Goal: Task Accomplishment & Management: Use online tool/utility

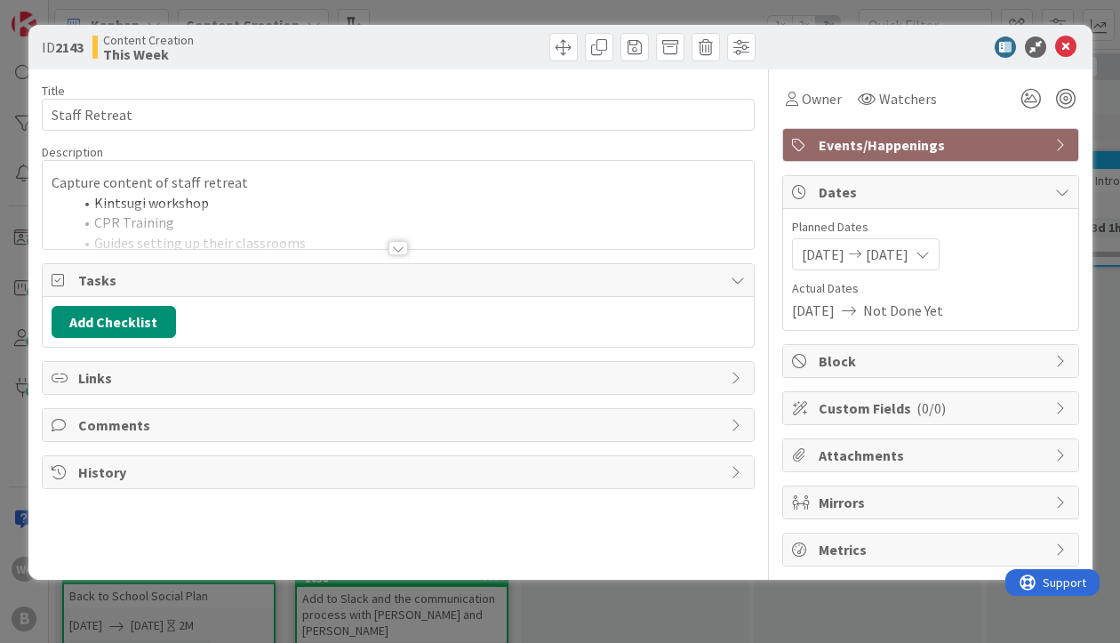
click at [1097, 247] on div "ID 2143 Content Creation This Week Title 13 / 128 Staff Retreat Description Cap…" at bounding box center [560, 321] width 1120 height 643
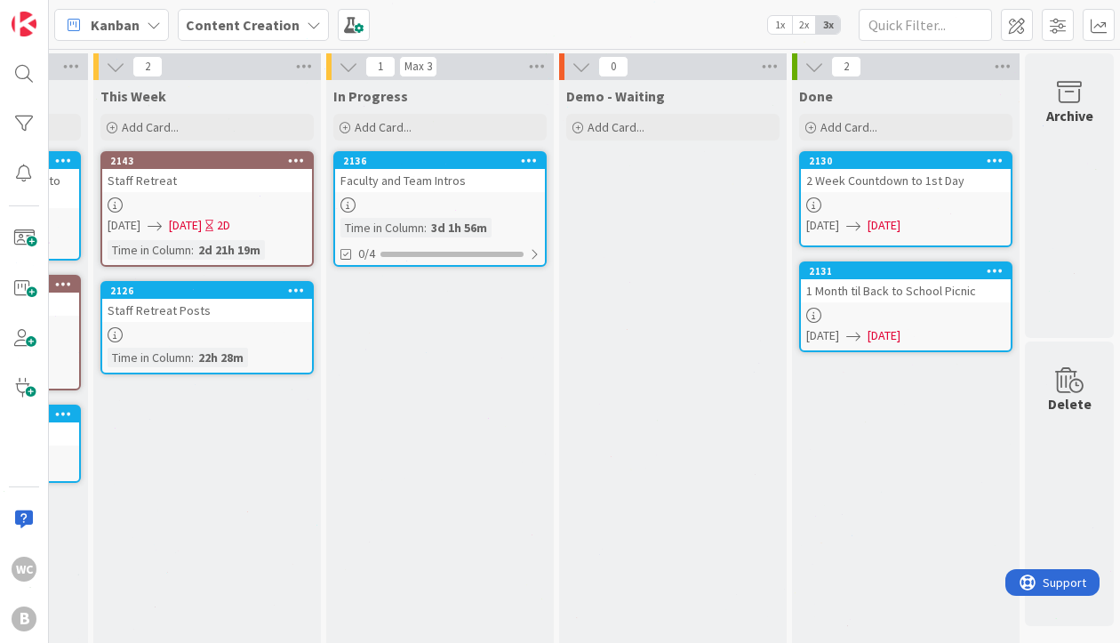
scroll to position [0, 549]
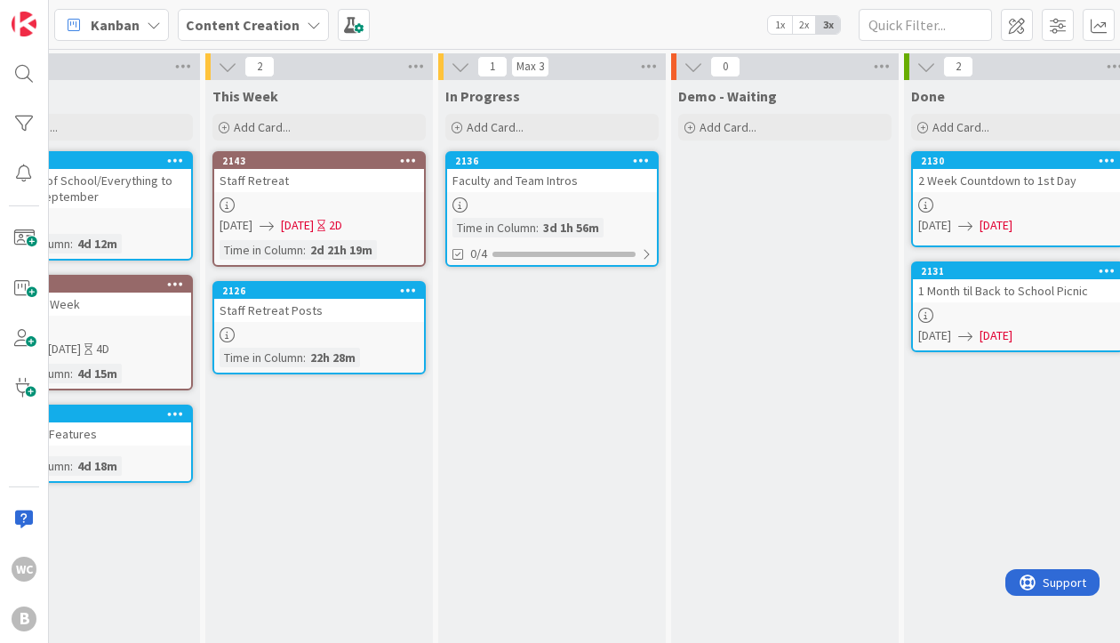
click at [569, 225] on div "3d 1h 56m" at bounding box center [571, 228] width 65 height 20
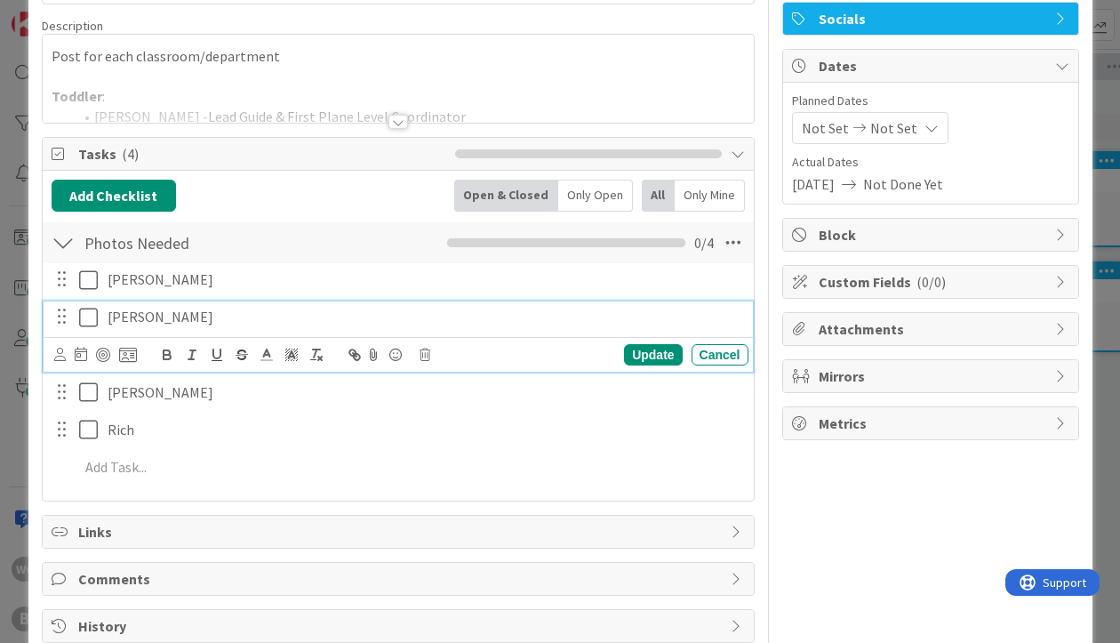
click at [87, 324] on icon at bounding box center [92, 317] width 27 height 21
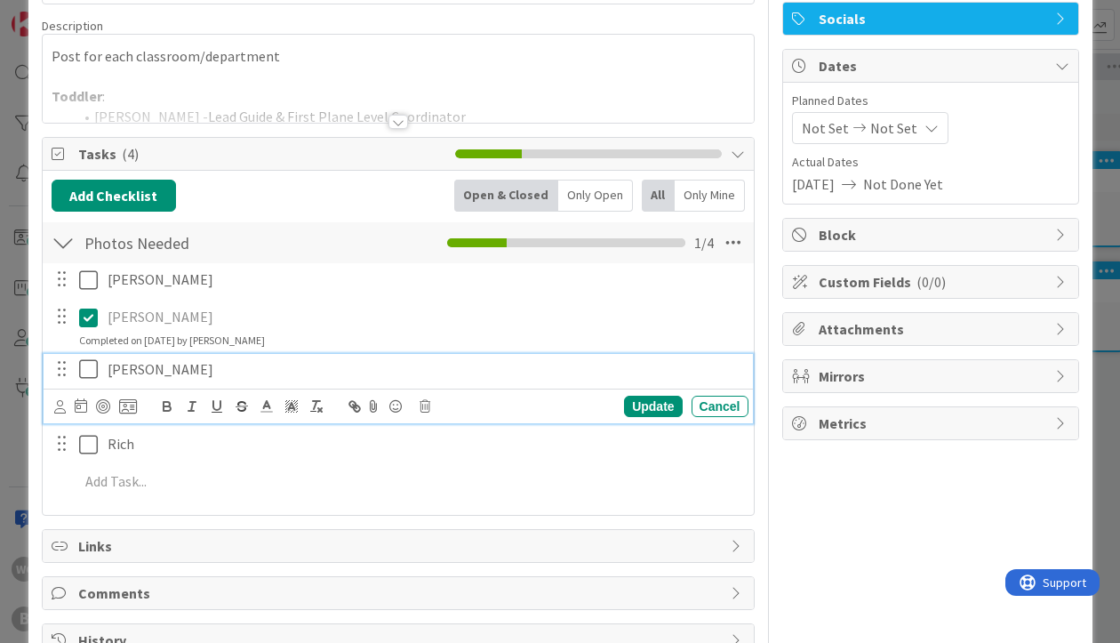
click at [88, 377] on icon at bounding box center [92, 368] width 27 height 21
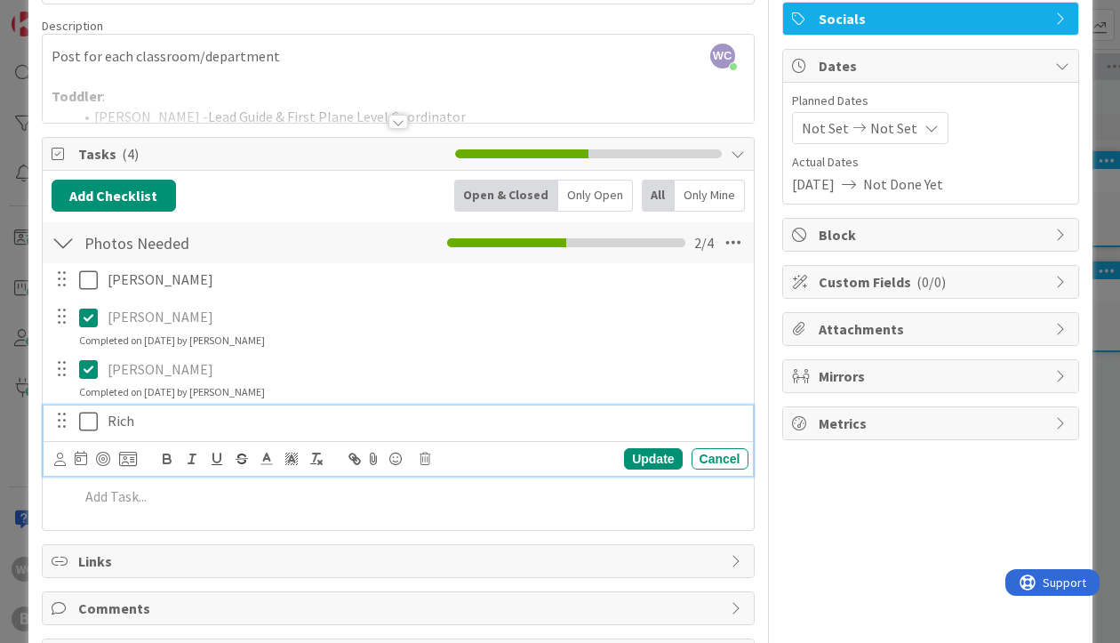
click at [85, 414] on icon at bounding box center [92, 421] width 27 height 21
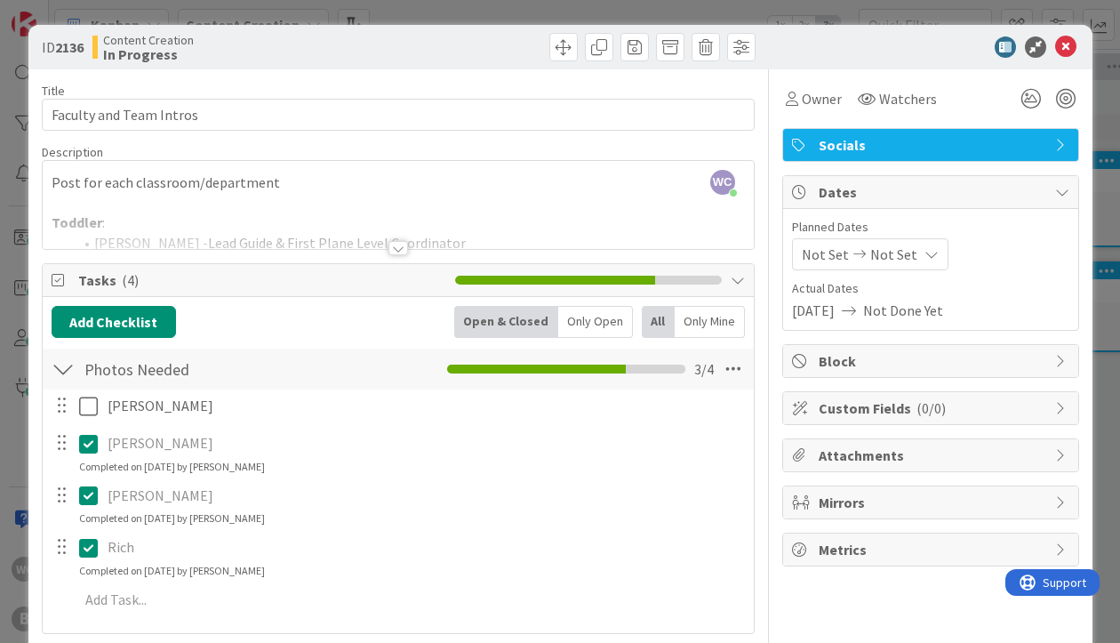
click at [445, 260] on div "Title 23 / 128 Faculty and Team Intros Description WC [GEOGRAPHIC_DATA] just jo…" at bounding box center [398, 422] width 713 height 706
click at [423, 244] on div at bounding box center [398, 226] width 711 height 45
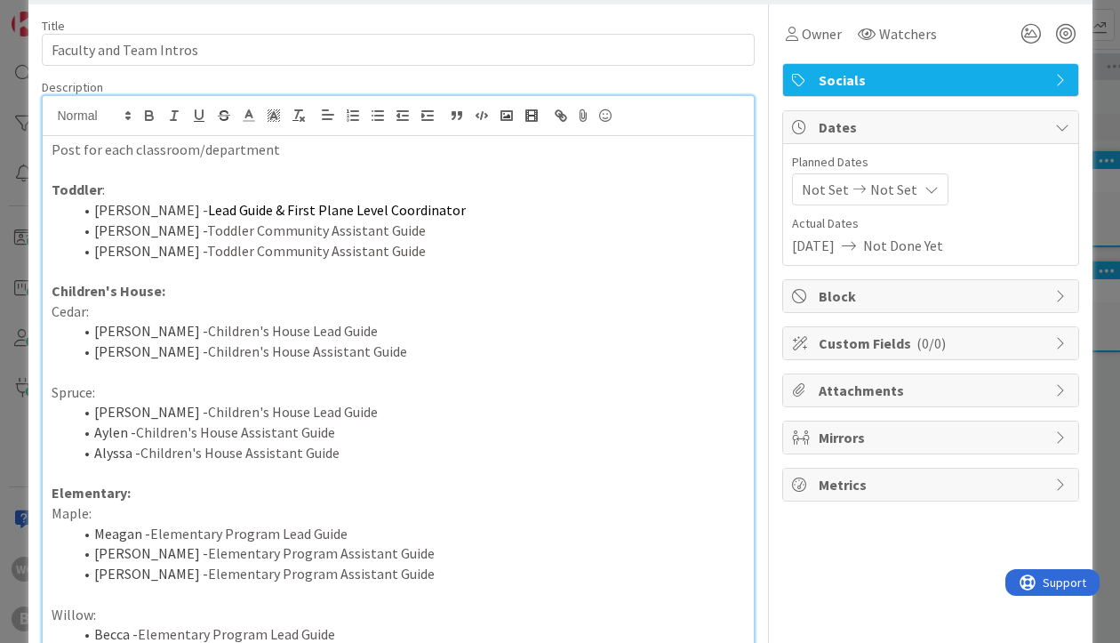
scroll to position [19, 0]
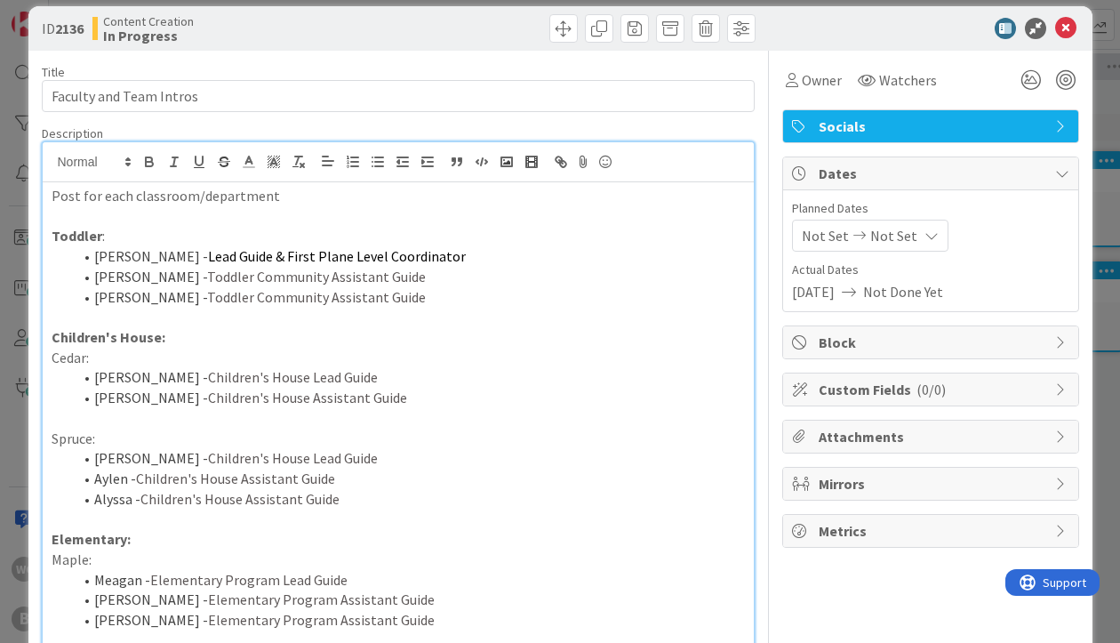
click at [1097, 49] on div "ID 2136 Content Creation In Progress Title 23 / 128 Faculty and Team Intros Des…" at bounding box center [560, 321] width 1120 height 643
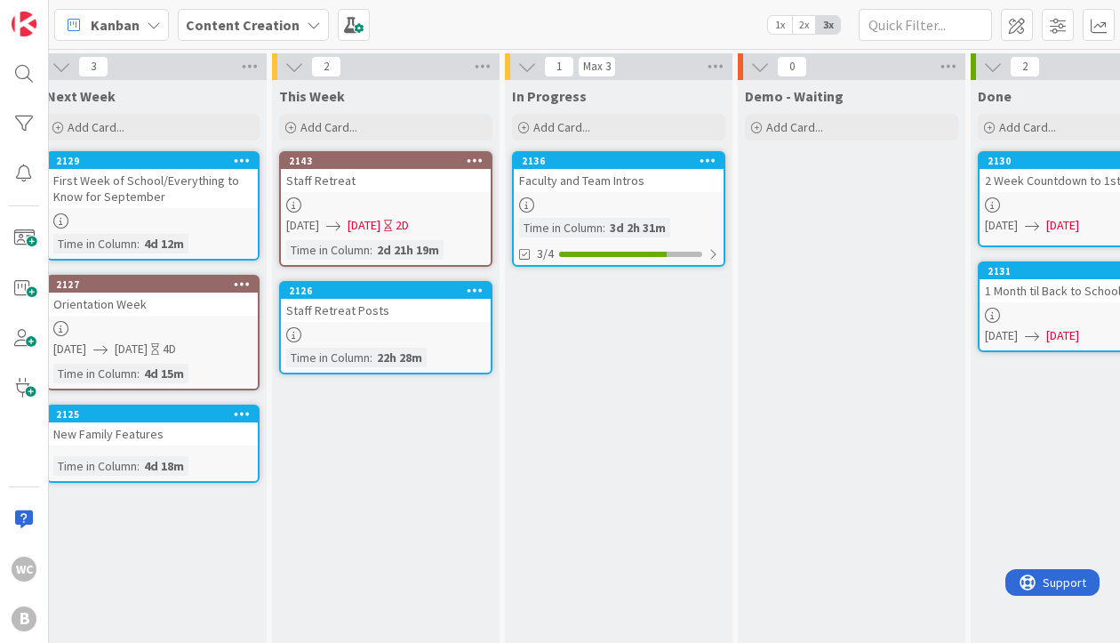
scroll to position [0, 409]
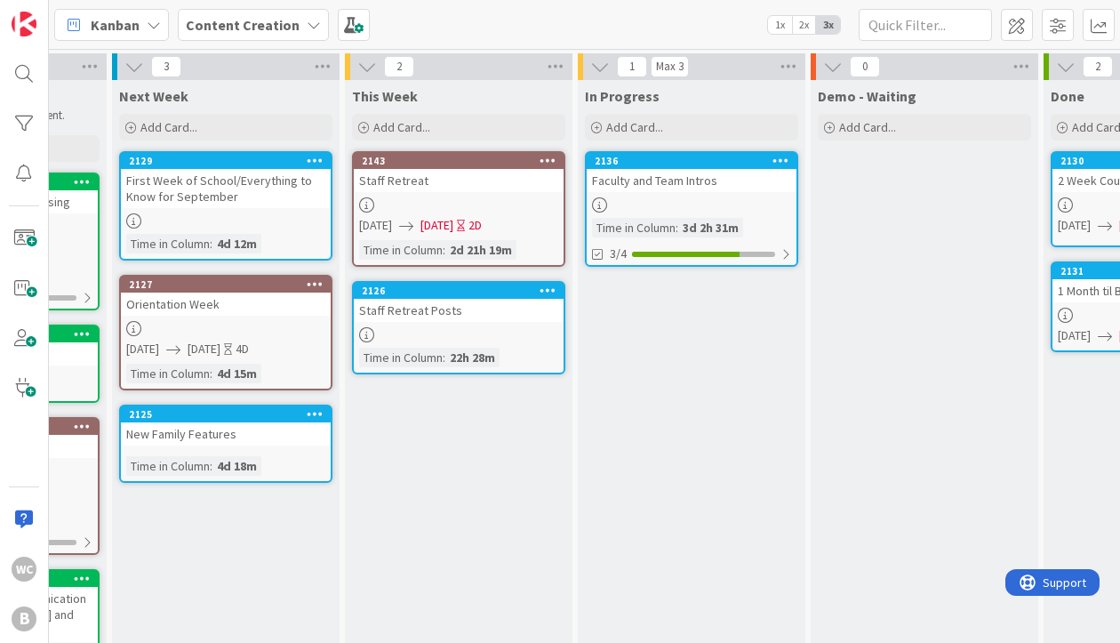
click at [664, 194] on link "2136 Faculty and Team Intros Time in Column : 3d 2h 31m 3/4" at bounding box center [691, 209] width 213 height 116
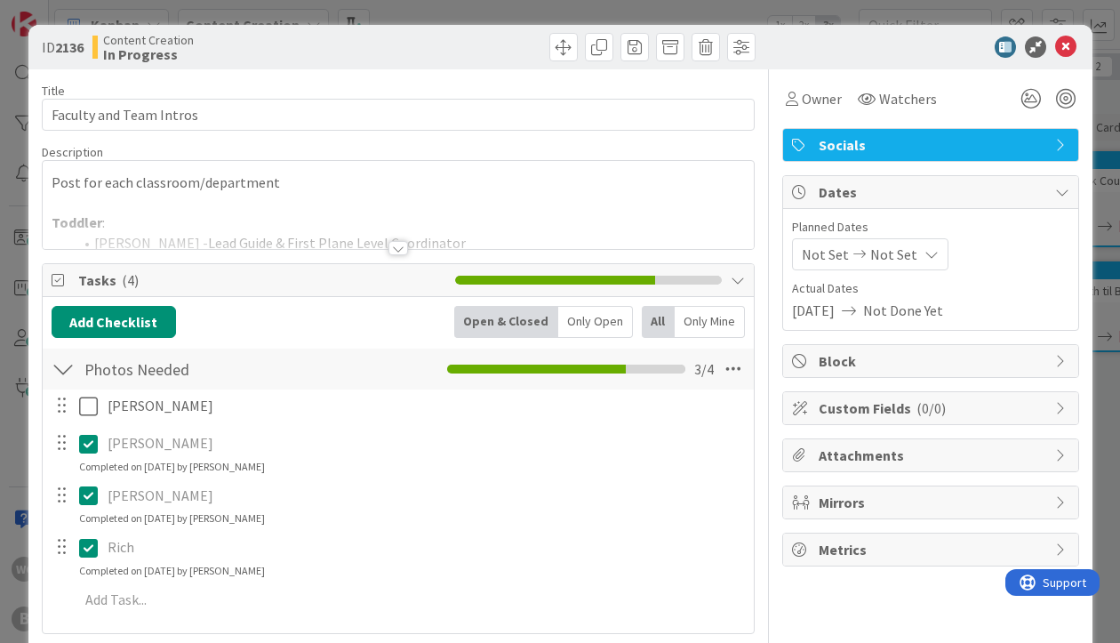
click at [256, 234] on div at bounding box center [398, 226] width 711 height 45
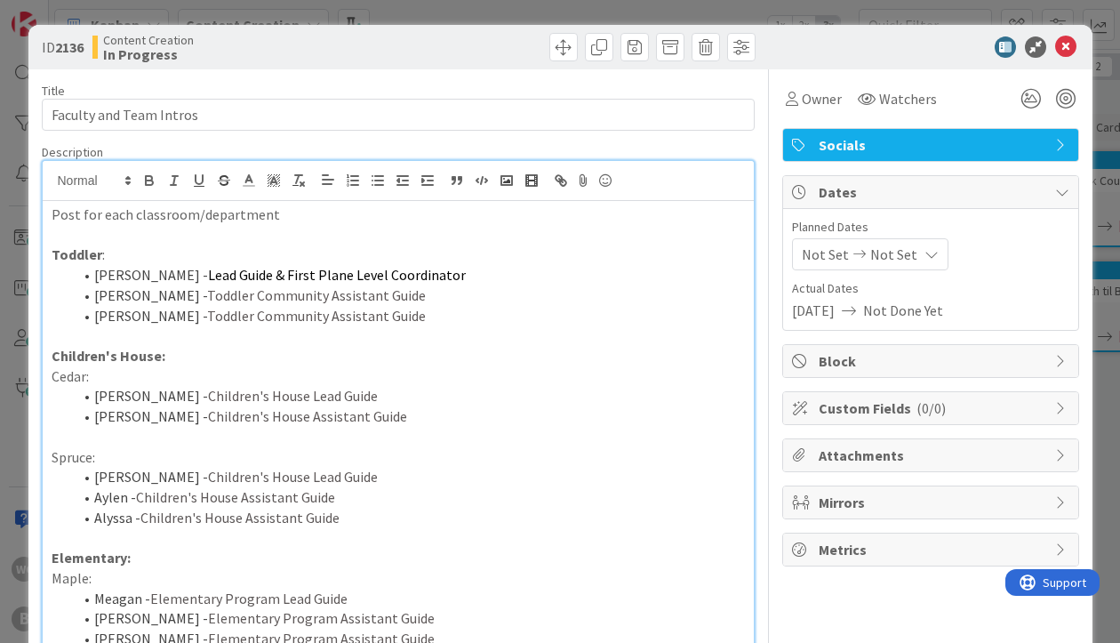
click at [60, 241] on p at bounding box center [398, 235] width 693 height 20
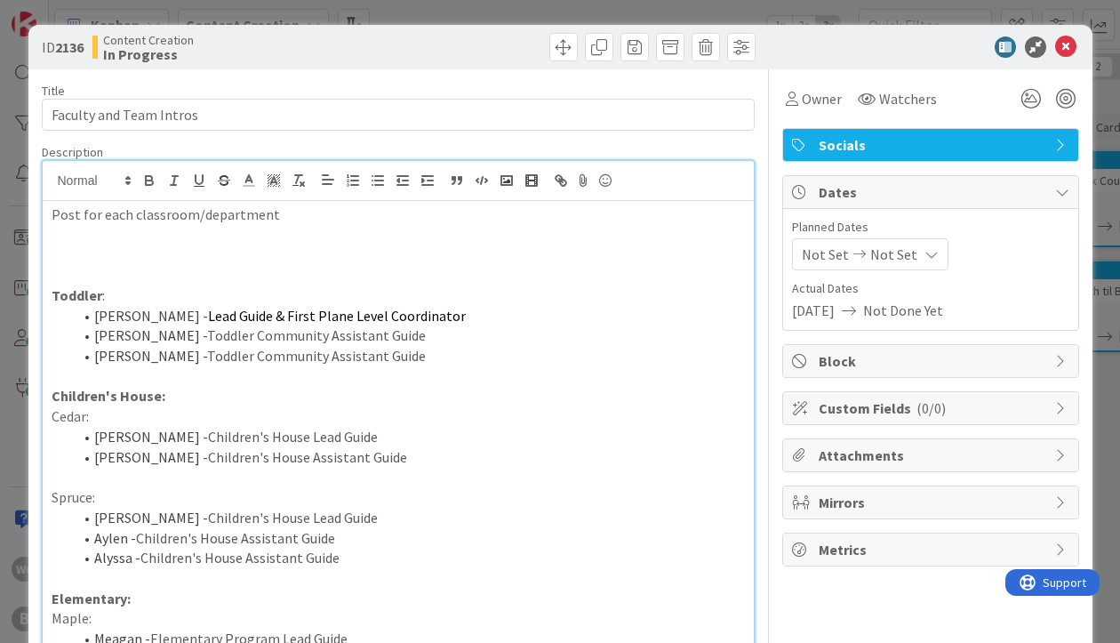
click at [60, 241] on p at bounding box center [398, 235] width 693 height 20
click at [57, 247] on p at bounding box center [398, 254] width 693 height 20
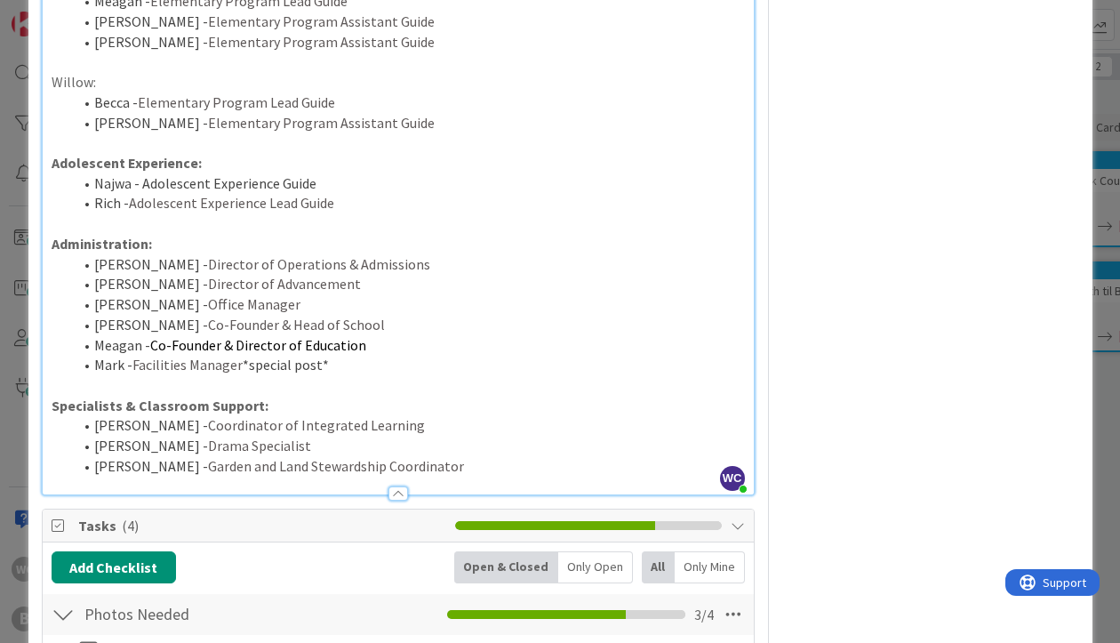
scroll to position [842, 0]
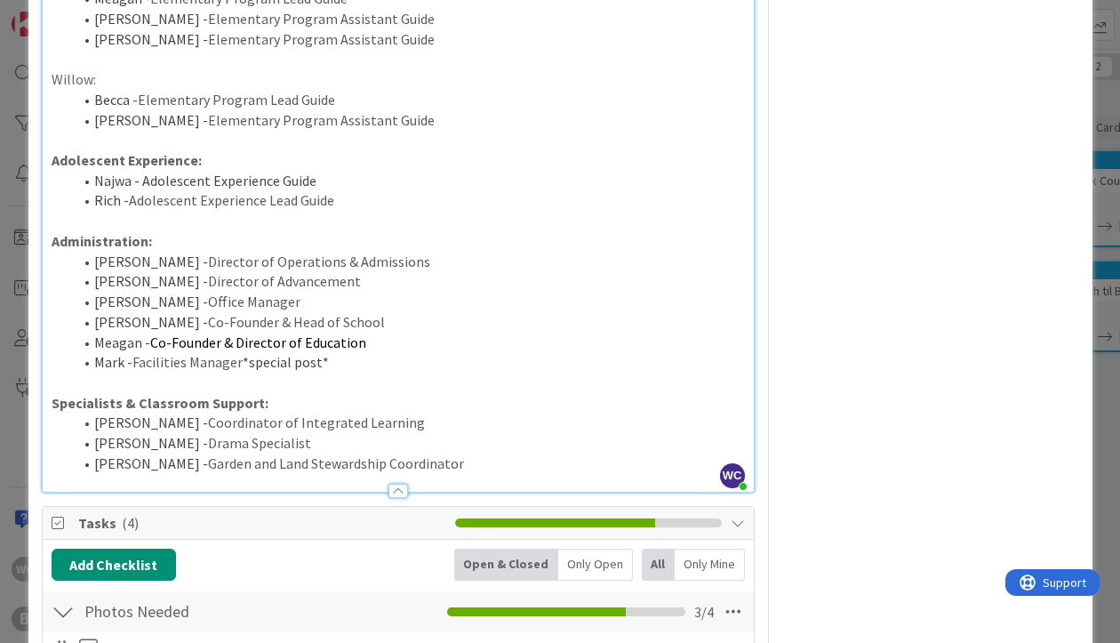
click at [1111, 284] on div "ID 2136 Content Creation In Progress Title 23 / 128 Faculty and Team Intros Des…" at bounding box center [560, 321] width 1120 height 643
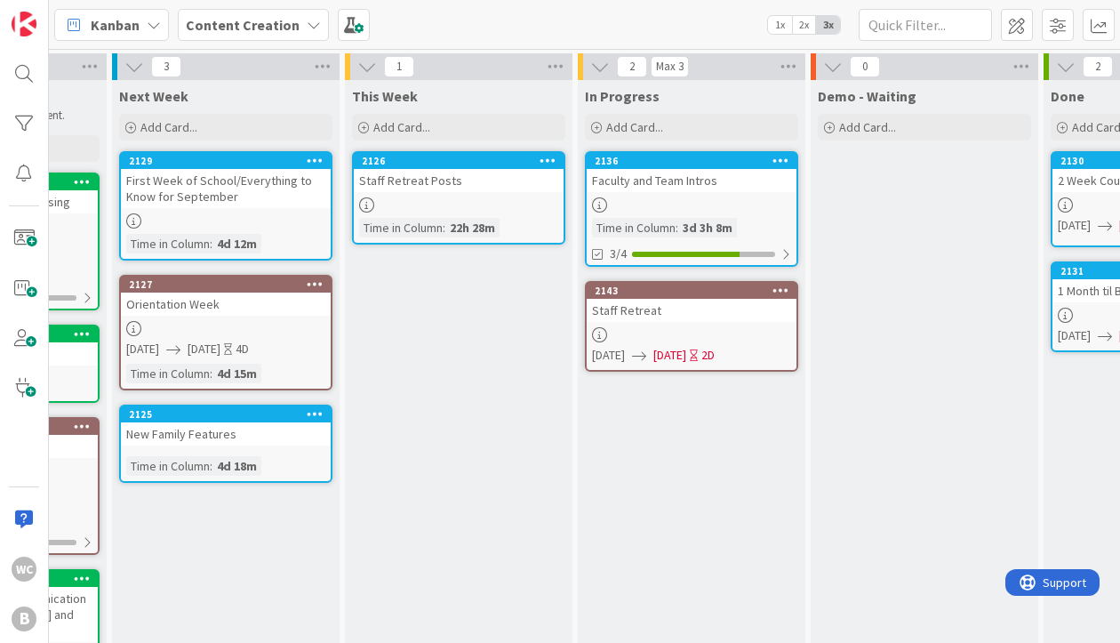
click at [472, 184] on div "Staff Retreat Posts" at bounding box center [459, 180] width 210 height 23
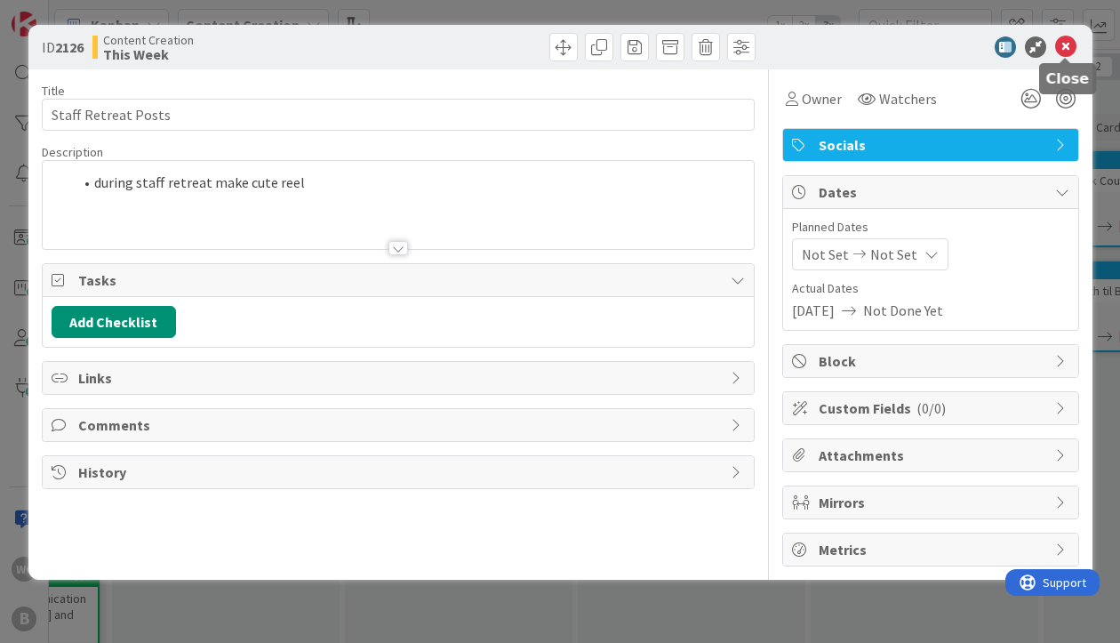
click at [1066, 44] on icon at bounding box center [1065, 46] width 21 height 21
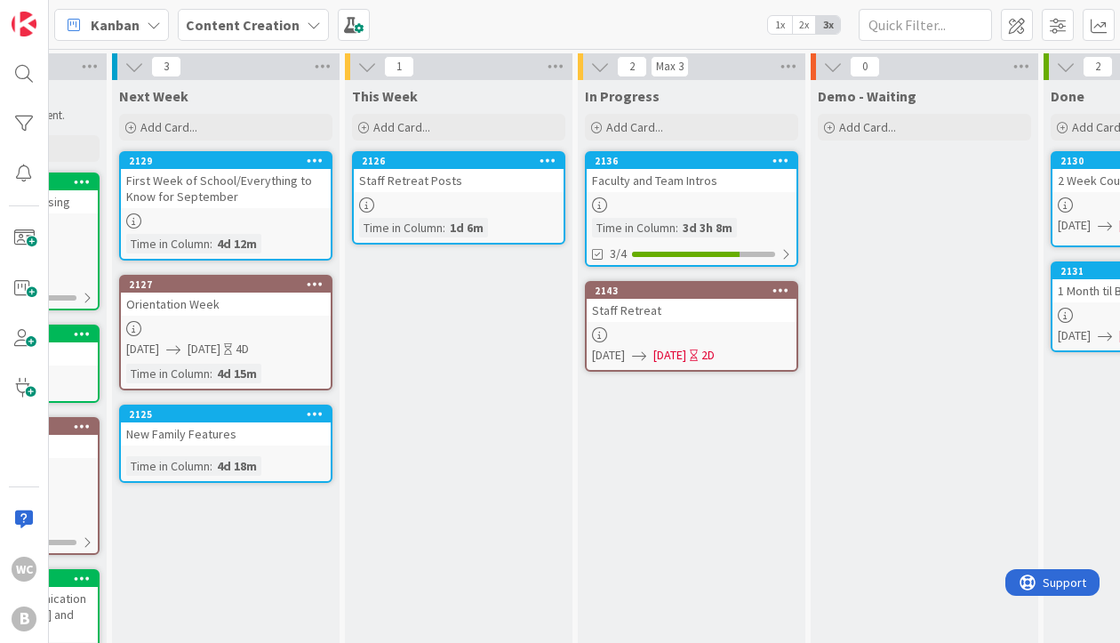
click at [553, 161] on icon at bounding box center [548, 160] width 17 height 12
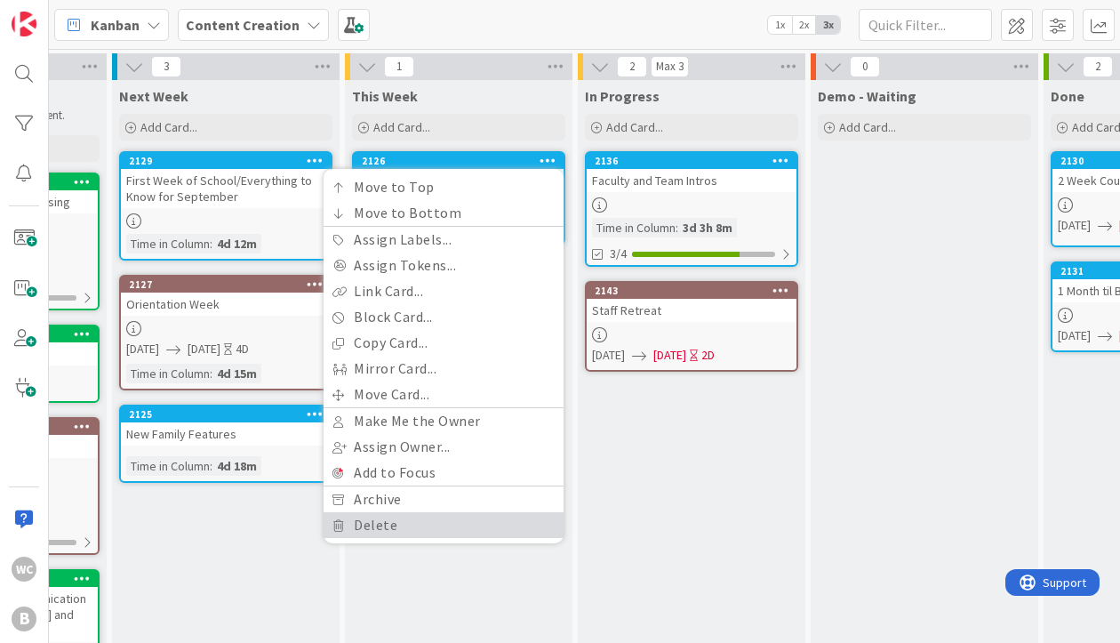
click at [381, 517] on link "Delete" at bounding box center [444, 525] width 240 height 26
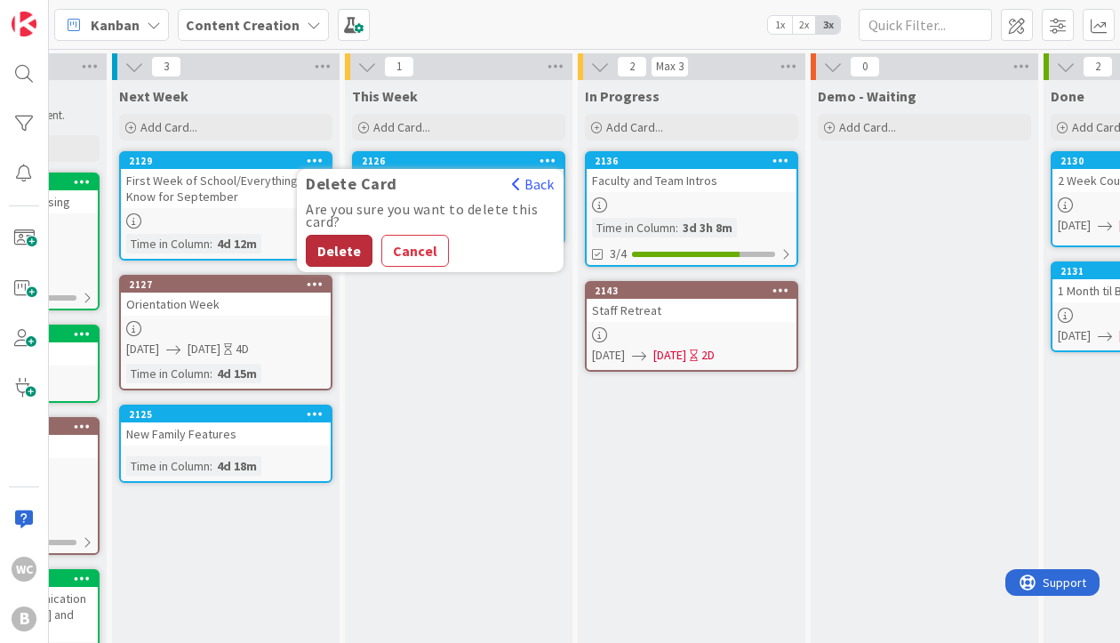
click at [335, 253] on button "Delete" at bounding box center [339, 251] width 67 height 32
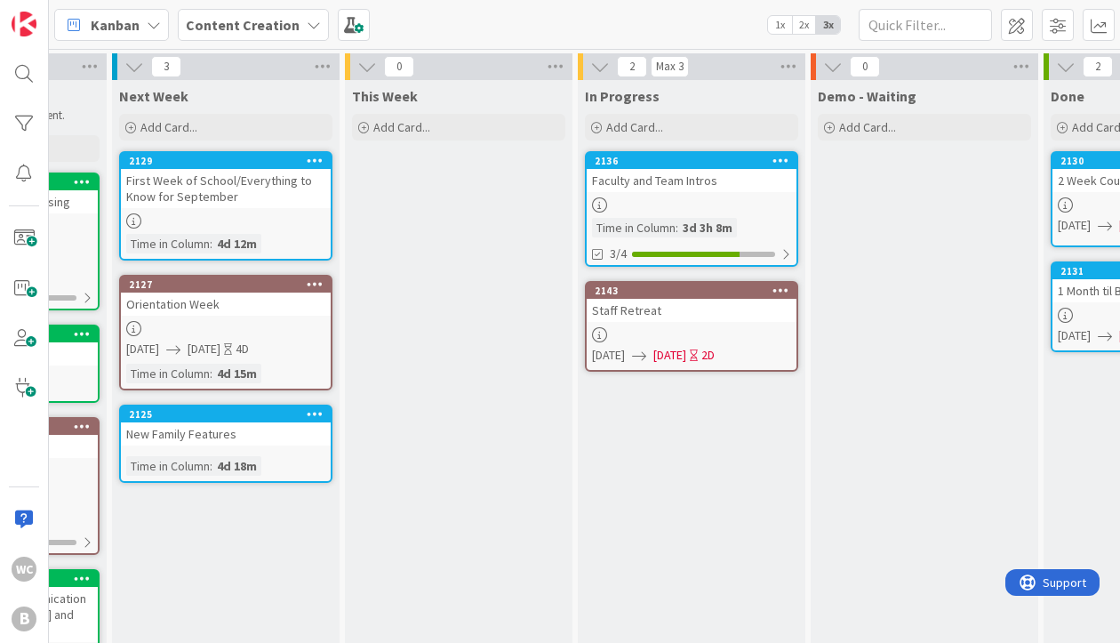
click at [724, 345] on link "2143 Staff Retreat [DATE] [DATE] 2D" at bounding box center [691, 326] width 213 height 91
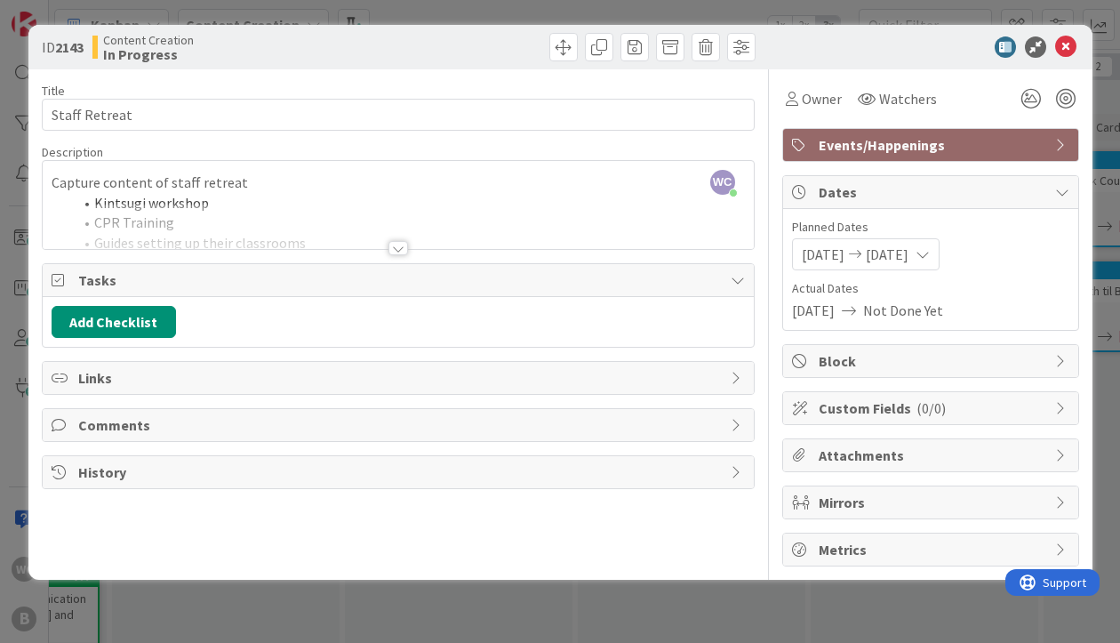
click at [398, 246] on div at bounding box center [399, 248] width 20 height 14
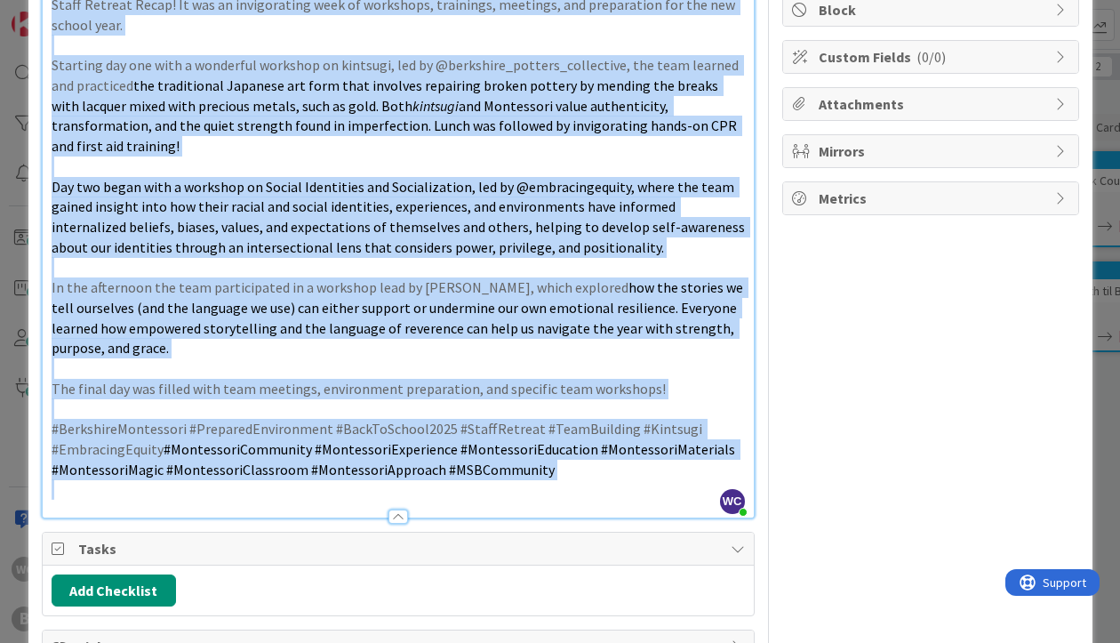
scroll to position [484, 0]
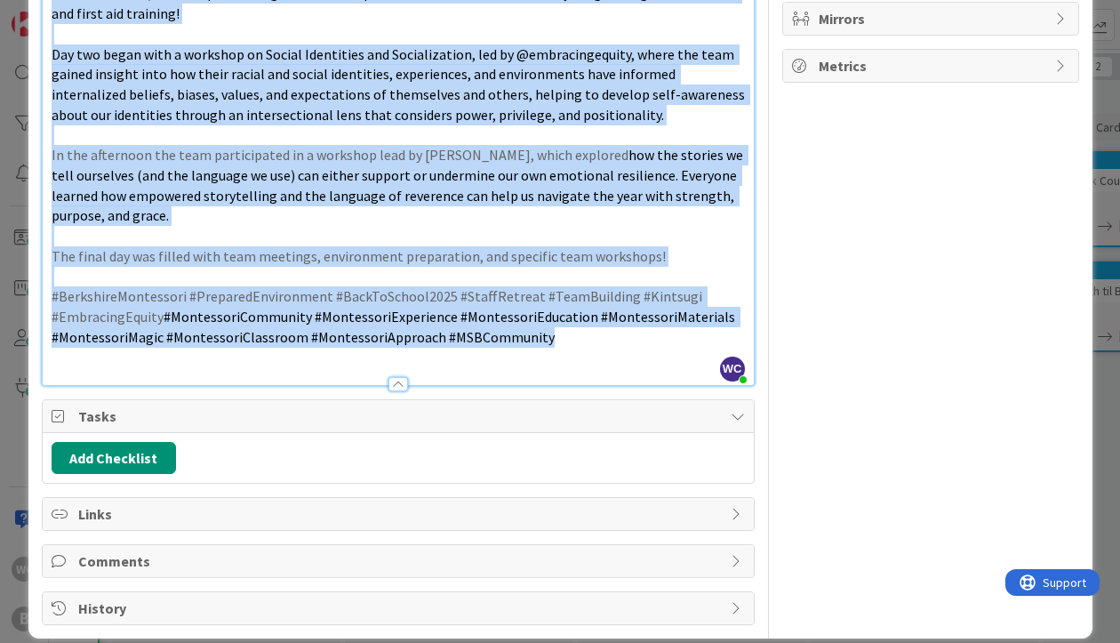
drag, startPoint x: 48, startPoint y: 268, endPoint x: 621, endPoint y: 316, distance: 574.5
click at [621, 316] on div "Capture content of staff retreat Kintsugi workshop CPR Training Guides setting …" at bounding box center [398, 51] width 711 height 668
copy div "Staff Retreat Recap! It was an invigorating week of workshops, trainings, meeti…"
